Goal: Transaction & Acquisition: Purchase product/service

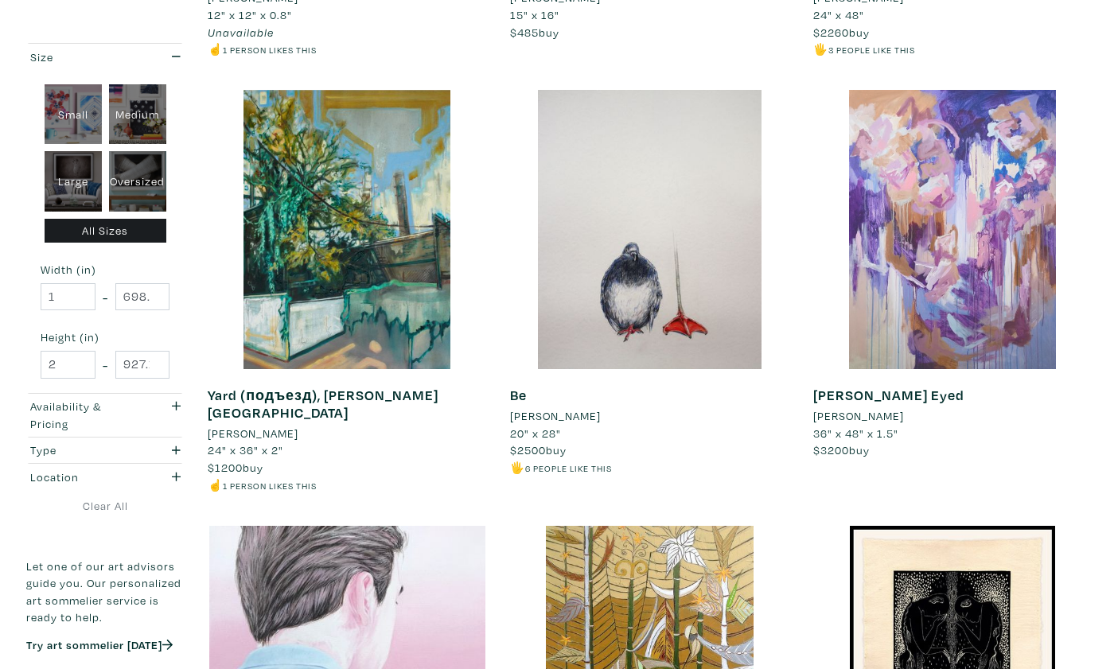
scroll to position [2301, 0]
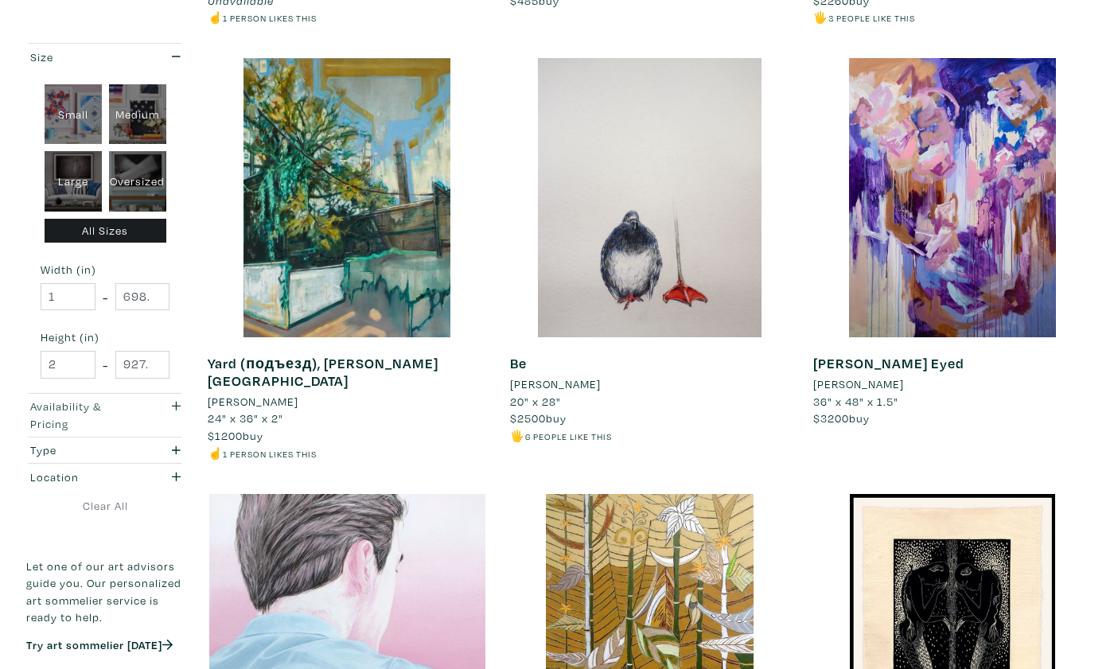
click at [167, 411] on div "button" at bounding box center [171, 415] width 44 height 34
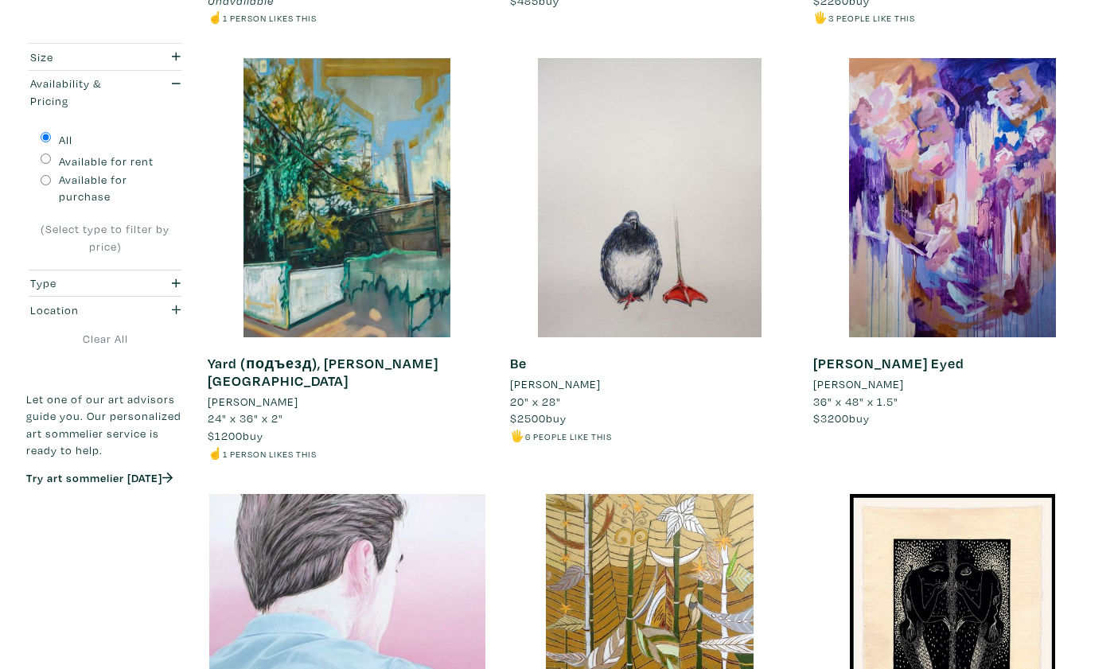
click at [44, 177] on input "Available for purchase" at bounding box center [46, 180] width 10 height 10
radio input "true"
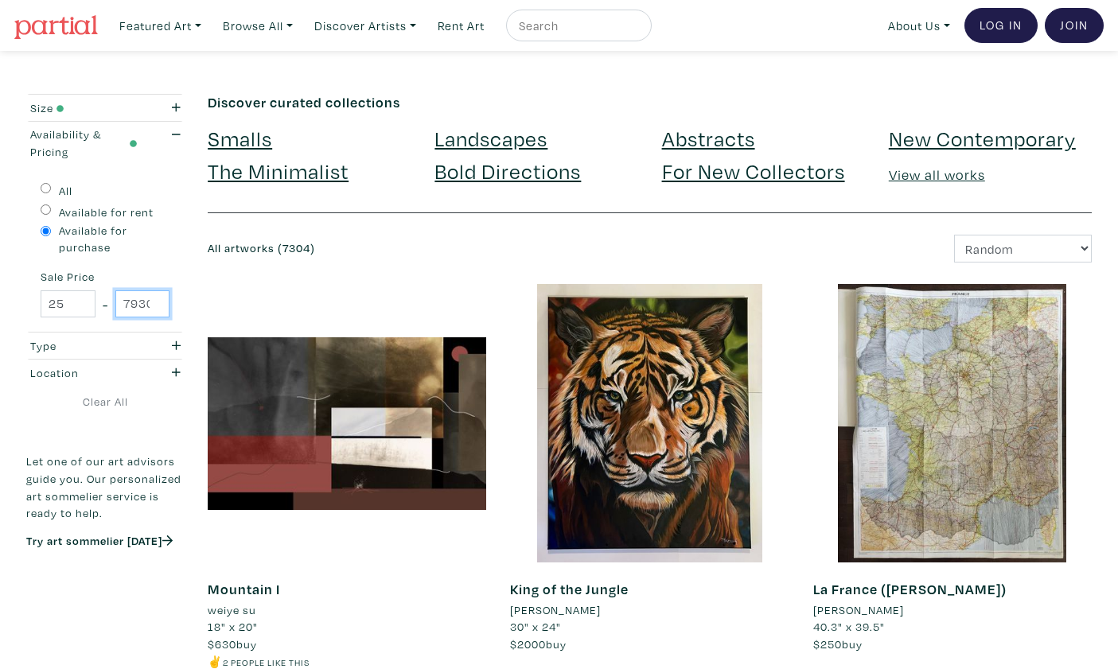
click at [133, 300] on input "79300" at bounding box center [142, 304] width 55 height 28
type input "250"
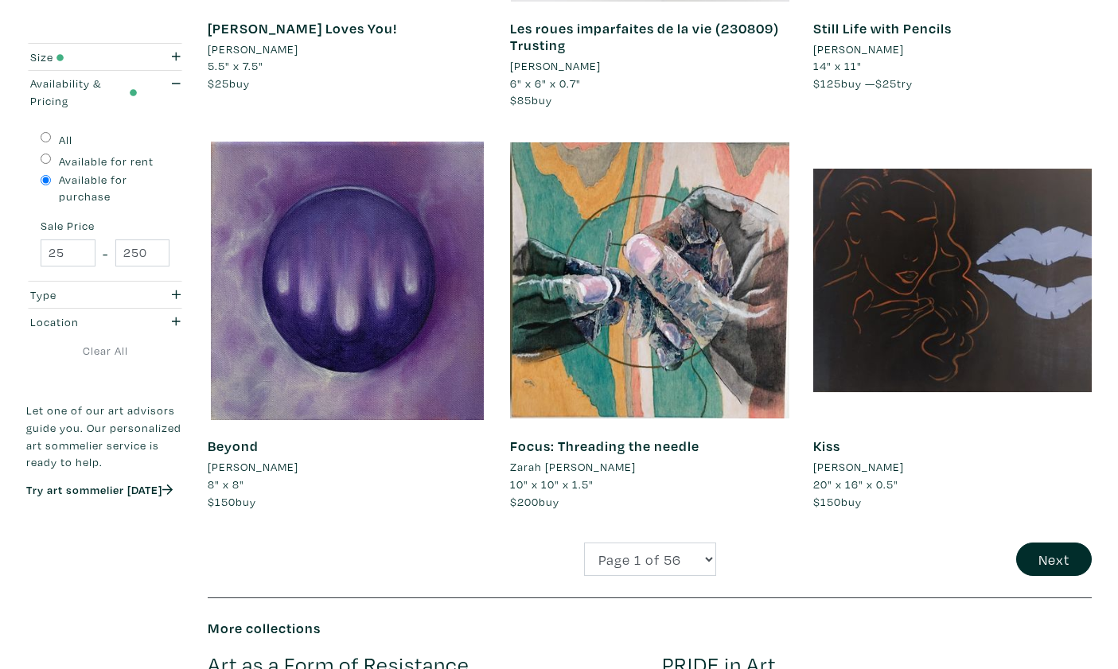
scroll to position [3218, 0]
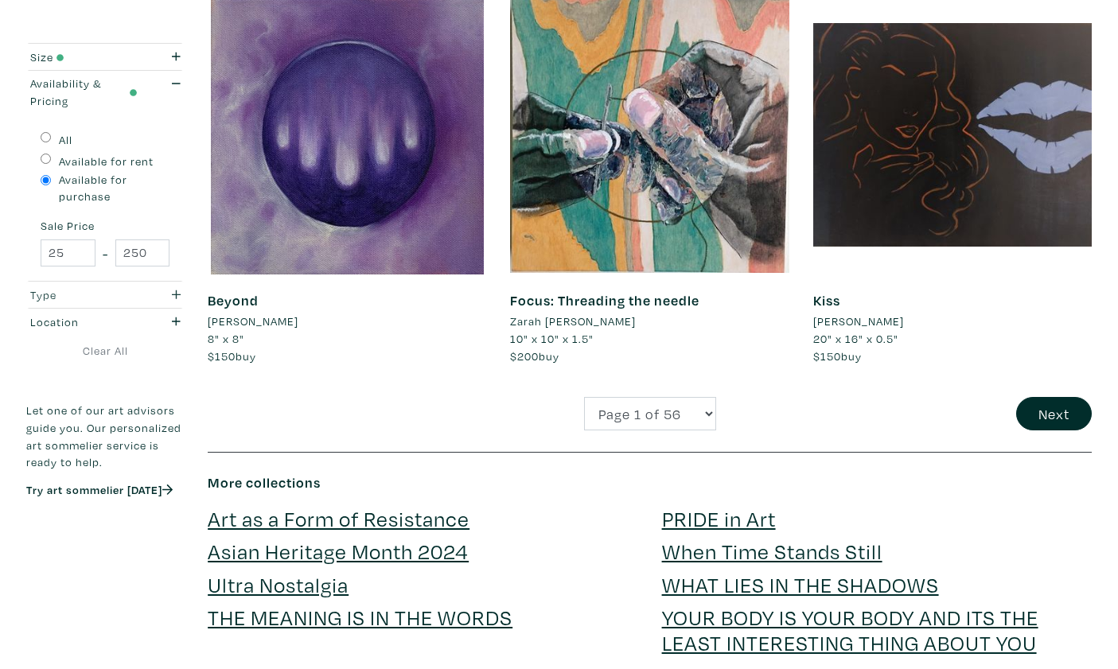
click at [176, 291] on icon "button" at bounding box center [176, 294] width 9 height 9
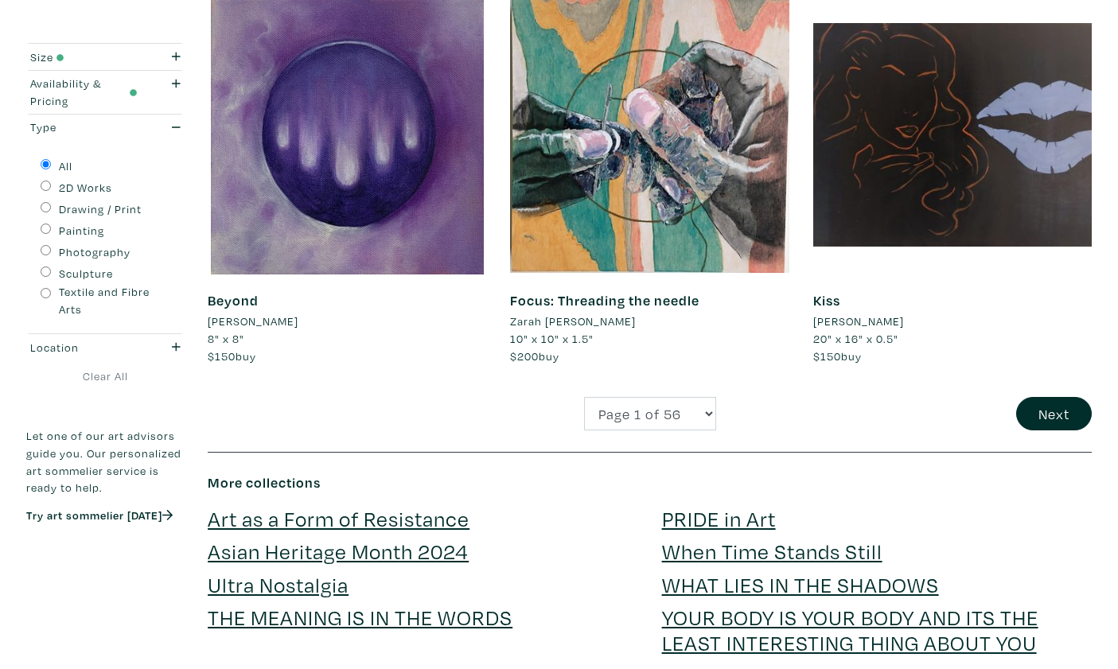
click at [44, 209] on input "Drawing / Print" at bounding box center [46, 207] width 10 height 10
radio input "true"
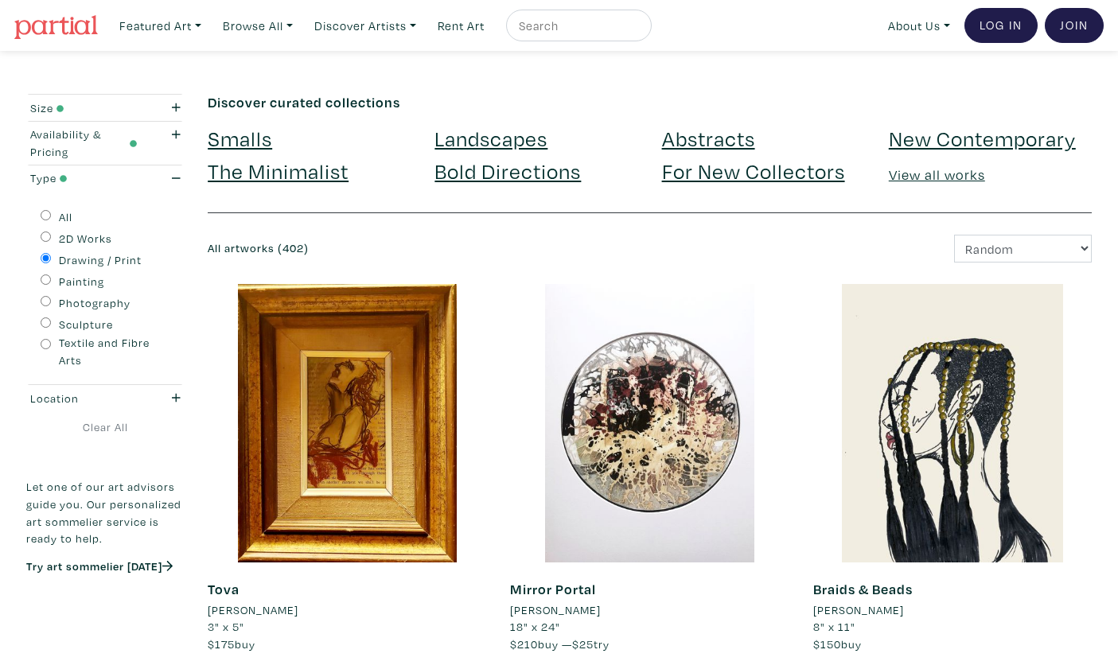
click at [49, 279] on input "Painting" at bounding box center [46, 280] width 10 height 10
radio input "true"
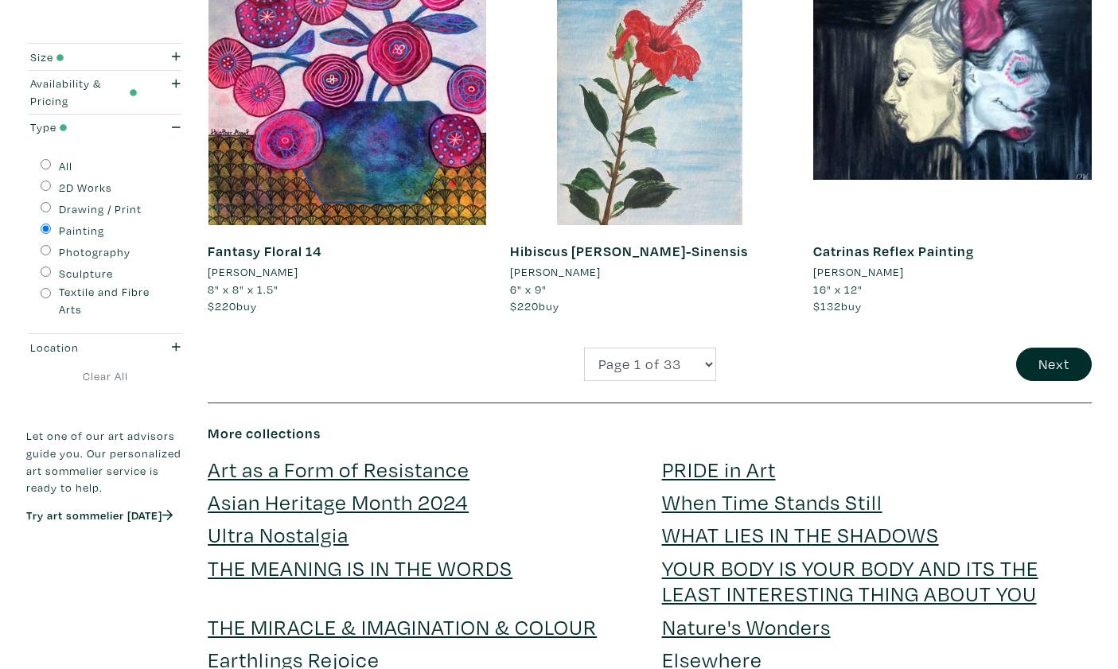
scroll to position [3141, 0]
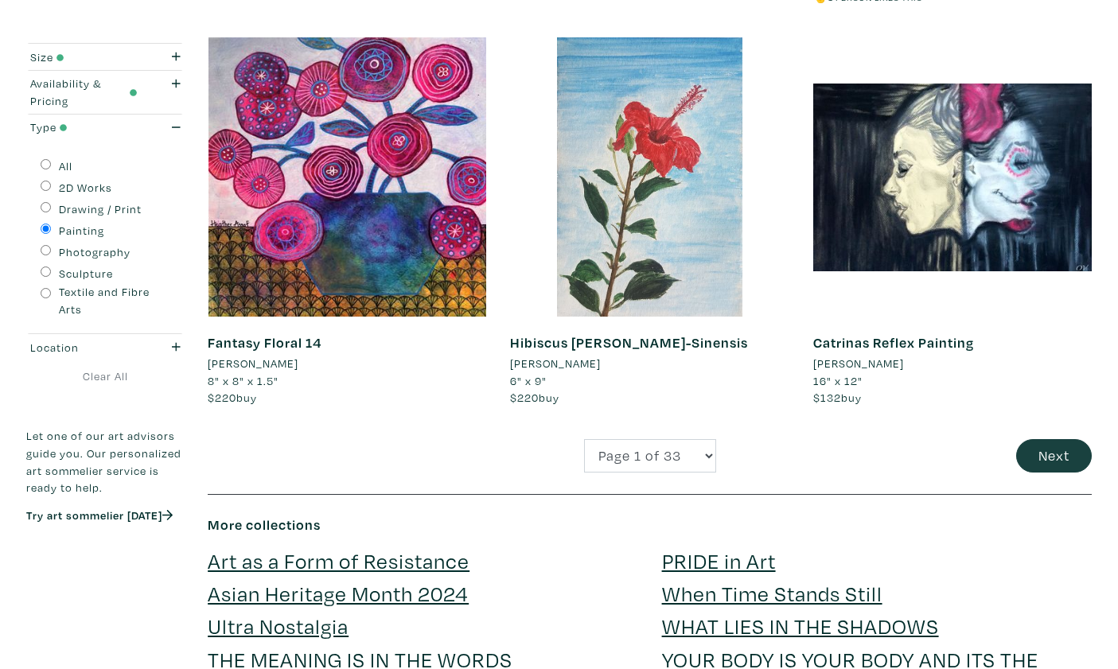
click at [1059, 439] on button "Next" at bounding box center [1054, 456] width 76 height 34
